Goal: Task Accomplishment & Management: Manage account settings

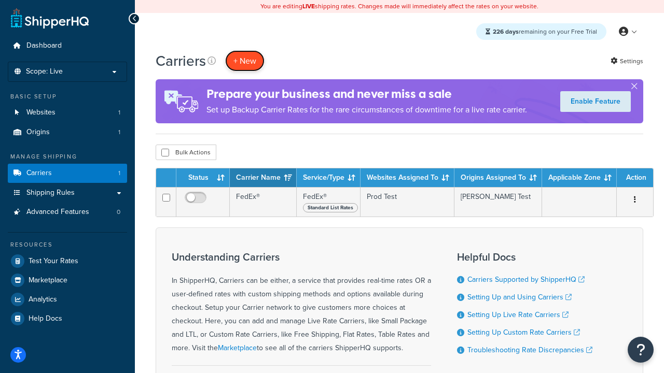
click at [245, 61] on button "+ New" at bounding box center [244, 60] width 39 height 21
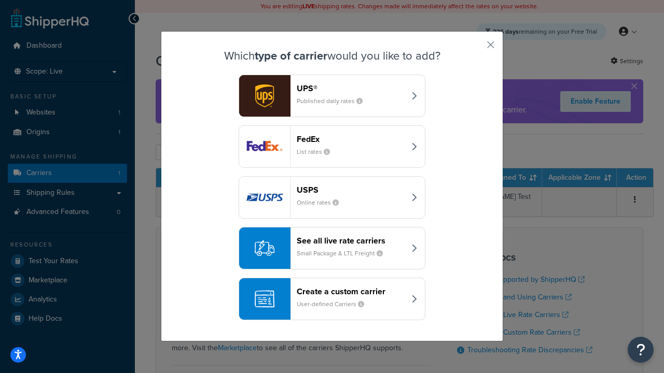
click at [351, 139] on header "FedEx" at bounding box center [351, 139] width 108 height 10
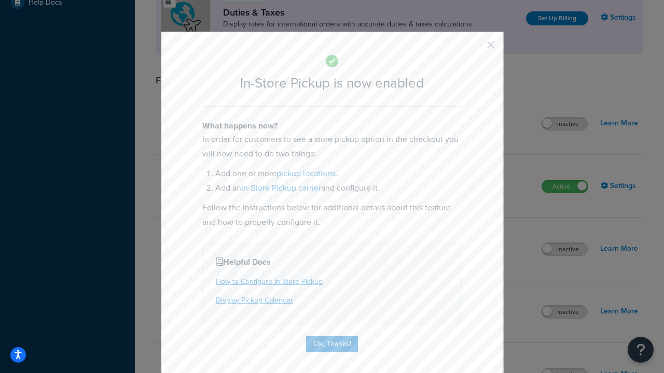
click at [475, 48] on button "button" at bounding box center [475, 48] width 3 height 3
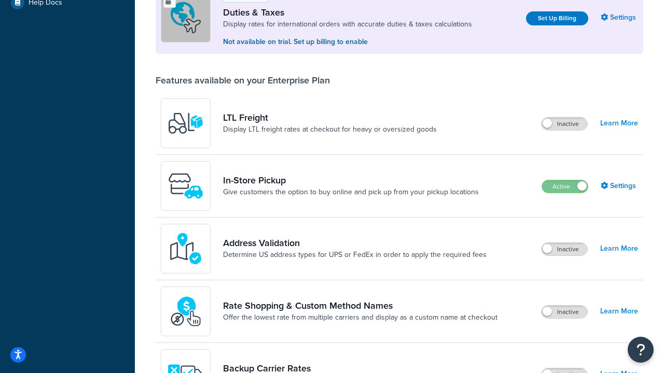
scroll to position [316, 0]
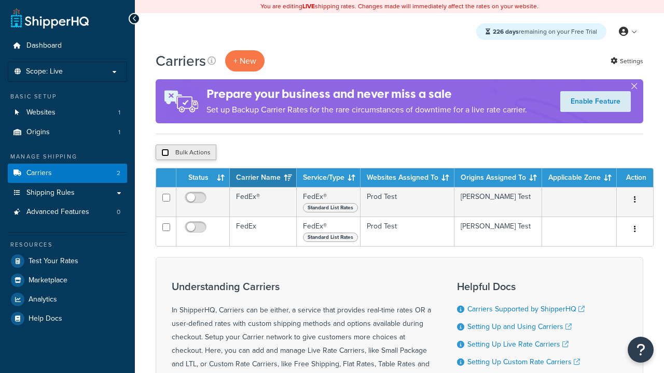
click at [165, 153] on input "checkbox" at bounding box center [165, 153] width 8 height 8
checkbox input "true"
click at [0, 0] on button "Delete" at bounding box center [0, 0] width 0 height 0
